Goal: Task Accomplishment & Management: Use online tool/utility

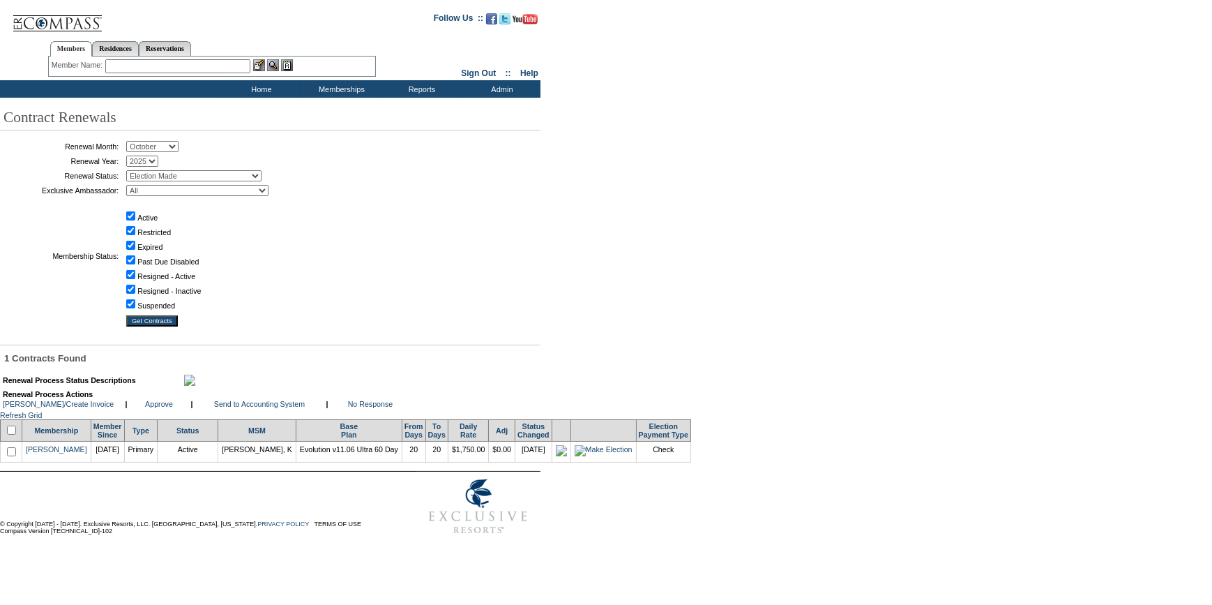
click at [15, 435] on input "checkbox" at bounding box center [11, 430] width 9 height 9
checkbox input "true"
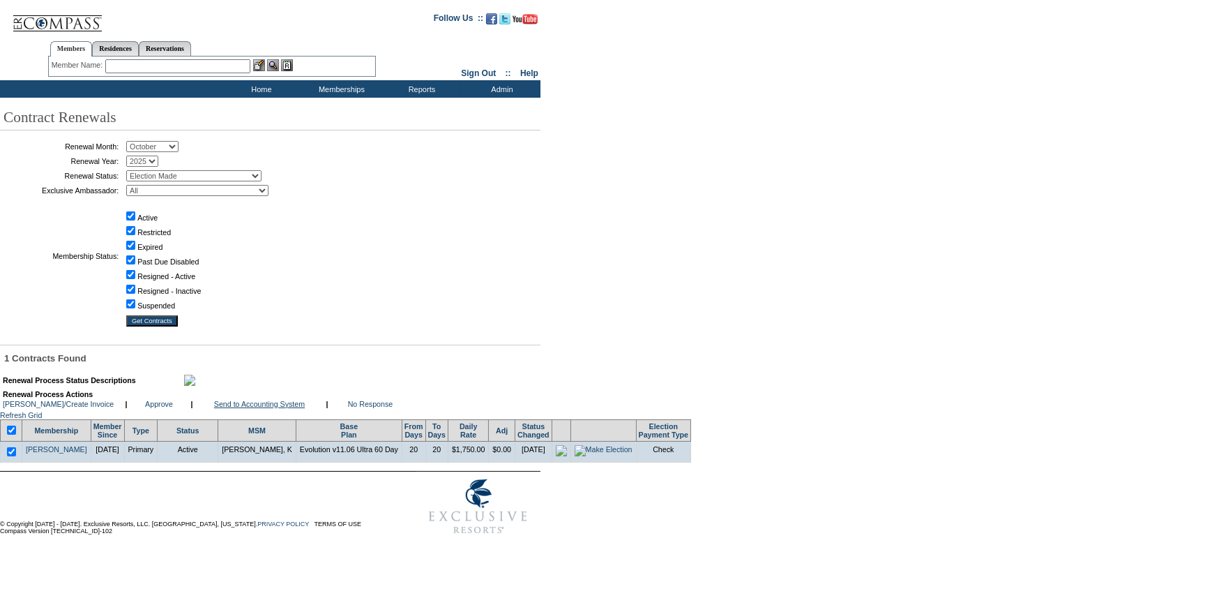
click at [282, 408] on link "Send to Accounting System" at bounding box center [259, 404] width 91 height 8
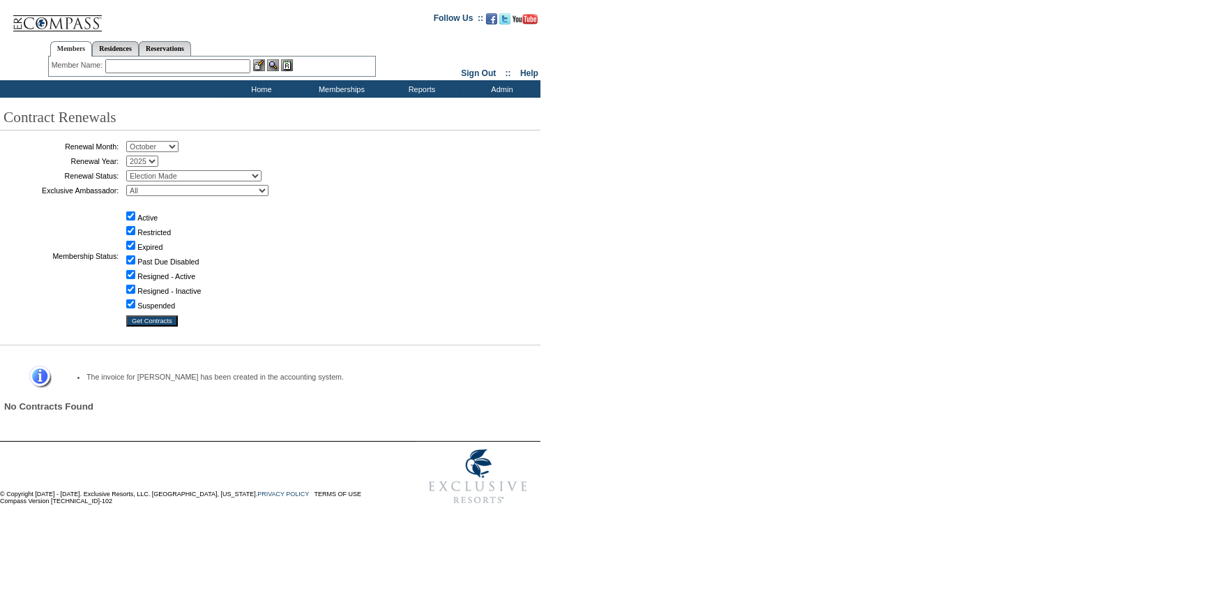
click at [206, 62] on input "text" at bounding box center [177, 66] width 145 height 14
type input "l"
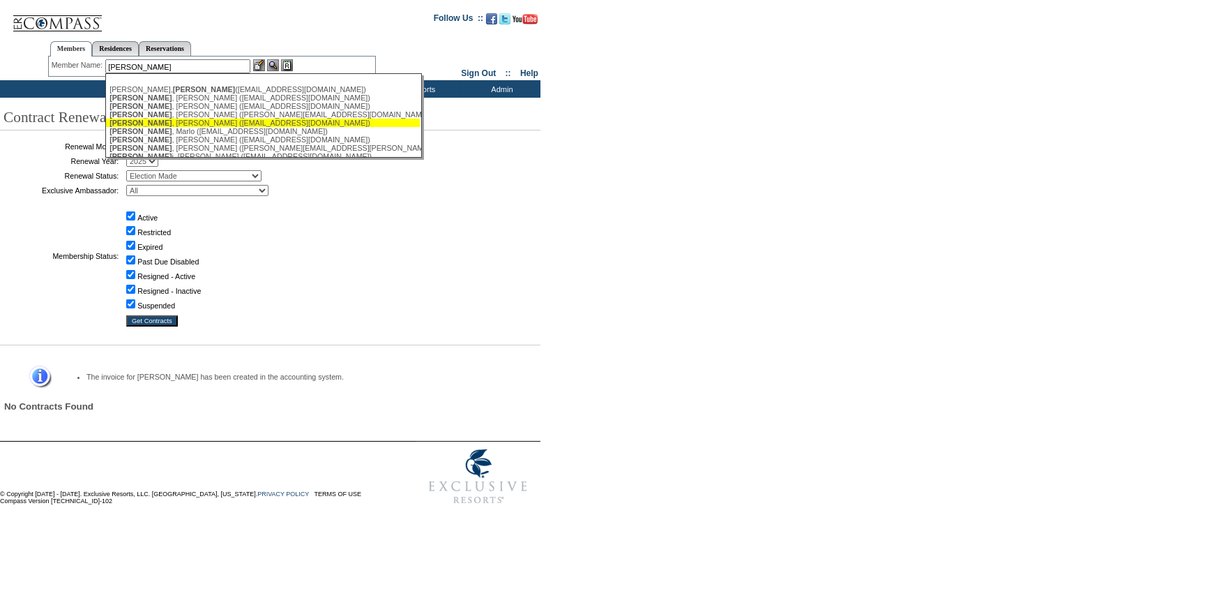
click at [170, 123] on div "[PERSON_NAME] ([PERSON_NAME][EMAIL_ADDRESS][DOMAIN_NAME])" at bounding box center [263, 123] width 307 height 8
type input "[PERSON_NAME] ([PERSON_NAME][EMAIL_ADDRESS][DOMAIN_NAME])"
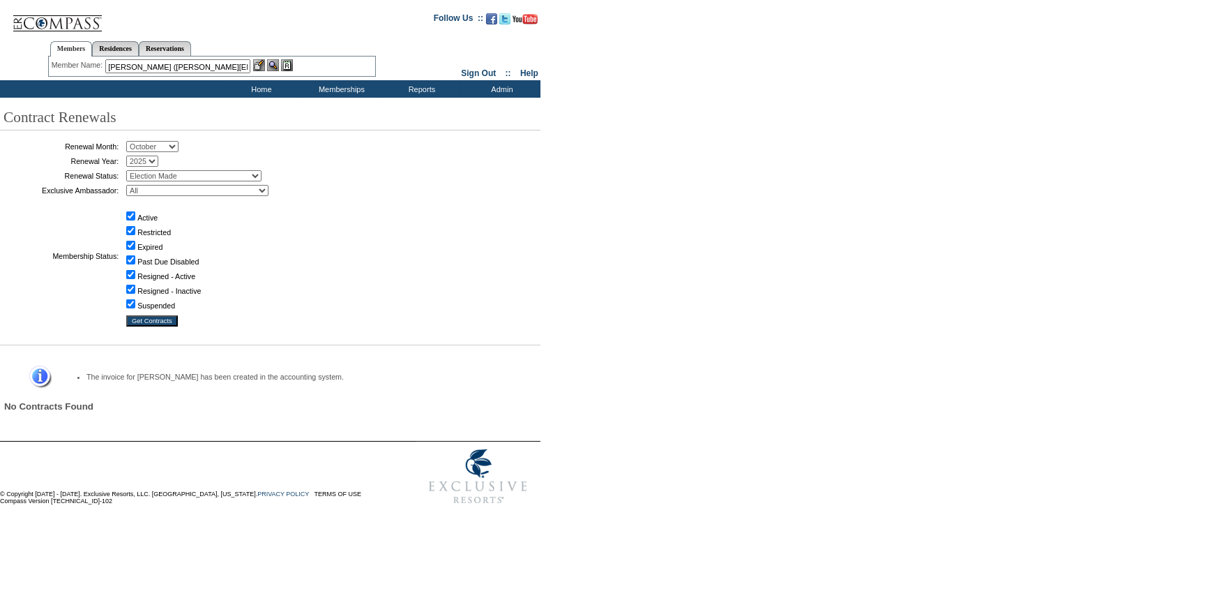
click at [265, 63] on img at bounding box center [259, 65] width 12 height 12
